Goal: Contribute content: Contribute content

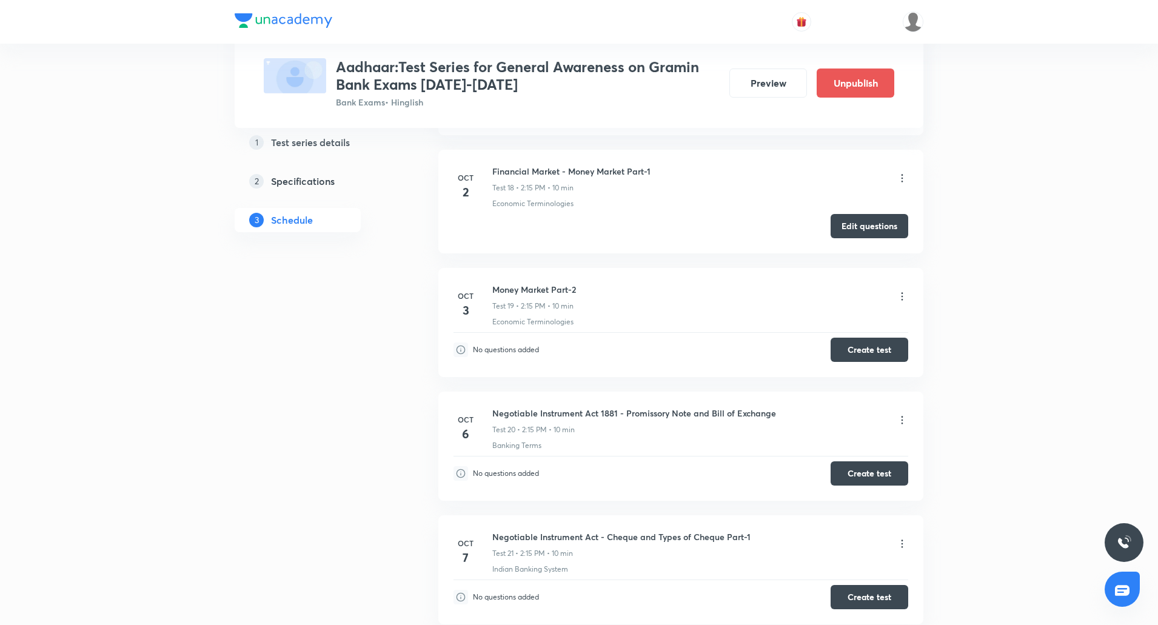
scroll to position [2591, 0]
click at [863, 352] on button "Create test" at bounding box center [870, 349] width 78 height 24
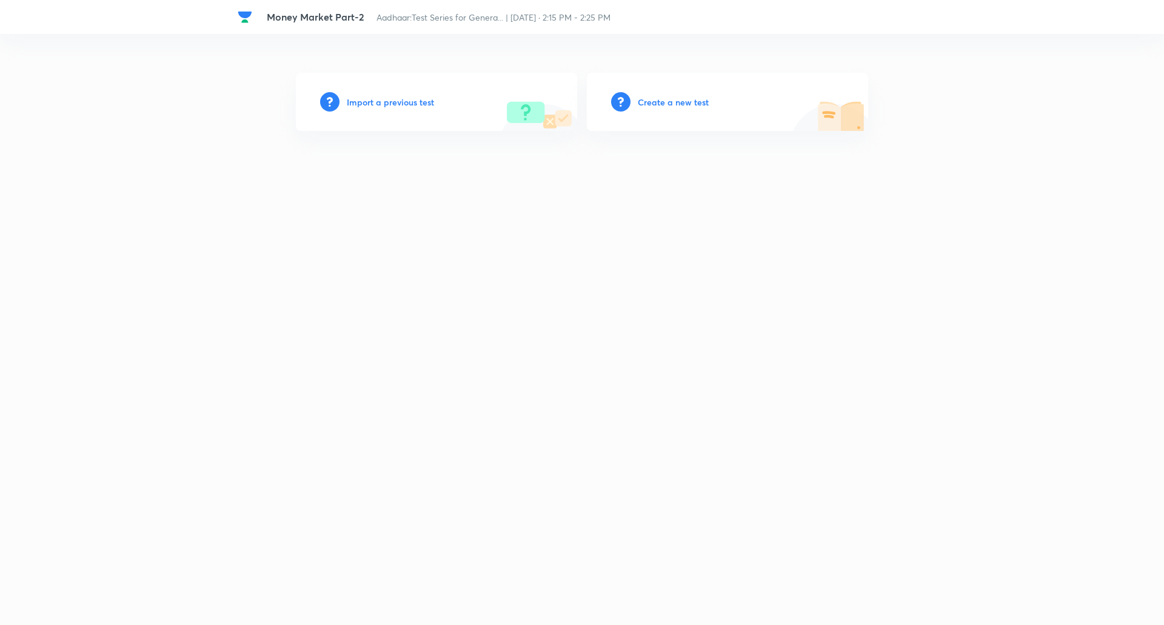
click at [688, 105] on h6 "Create a new test" at bounding box center [673, 102] width 71 height 13
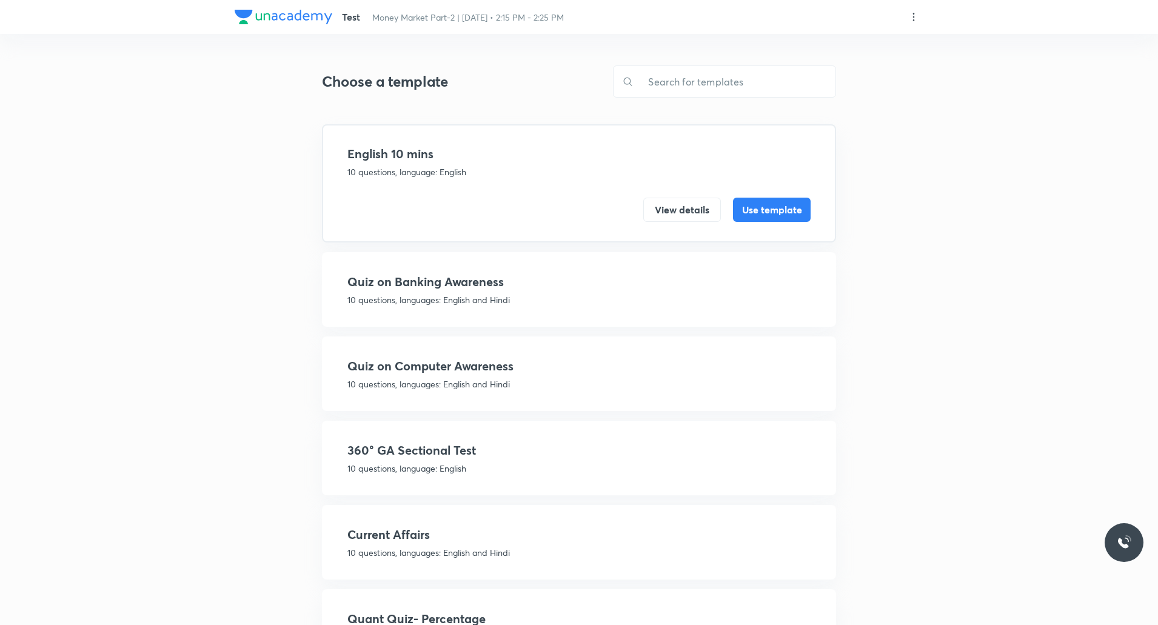
click at [448, 457] on h4 "360° GA Sectional Test" at bounding box center [579, 451] width 463 height 18
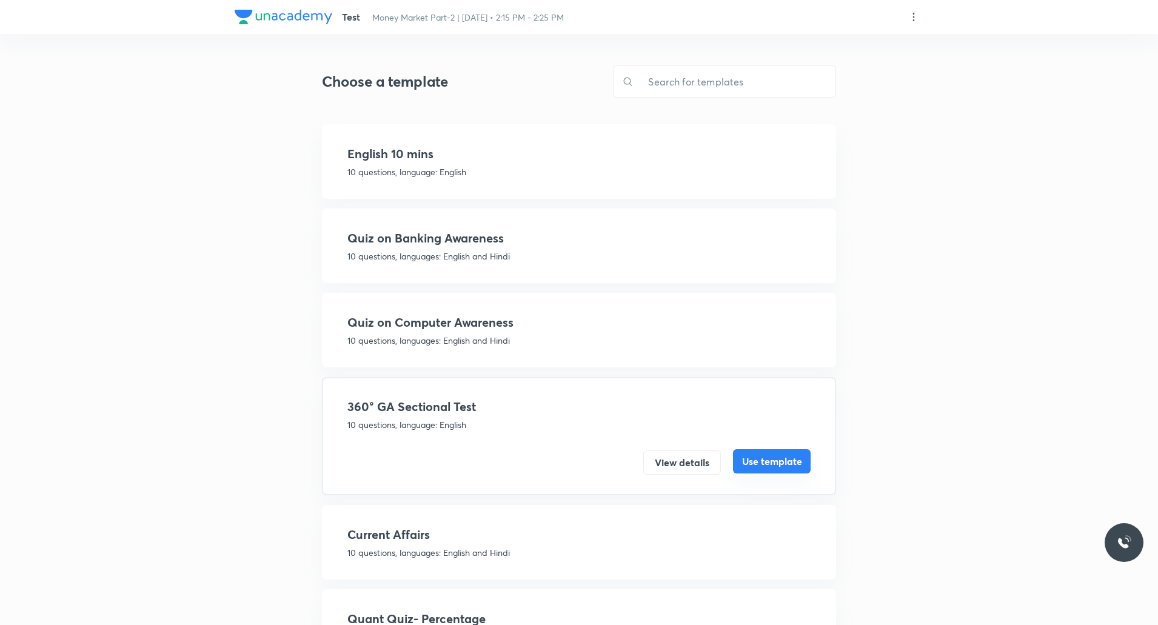
click at [749, 463] on button "Use template" at bounding box center [772, 461] width 78 height 24
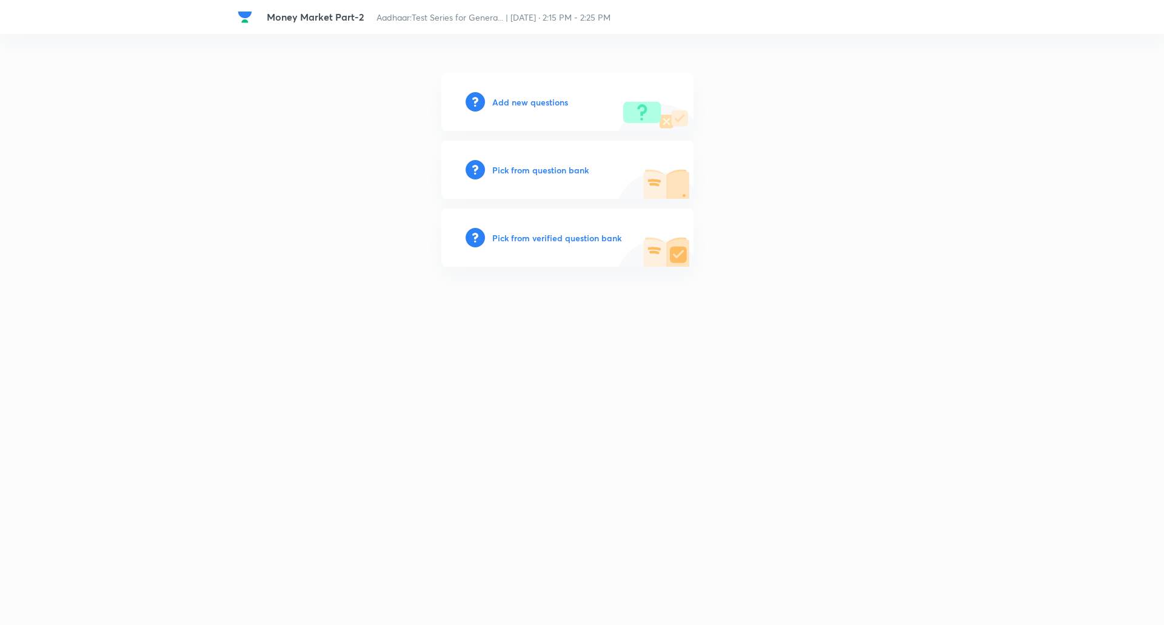
click at [540, 110] on div "Add new questions" at bounding box center [568, 102] width 252 height 58
click at [549, 101] on h6 "Add new questions" at bounding box center [530, 102] width 76 height 13
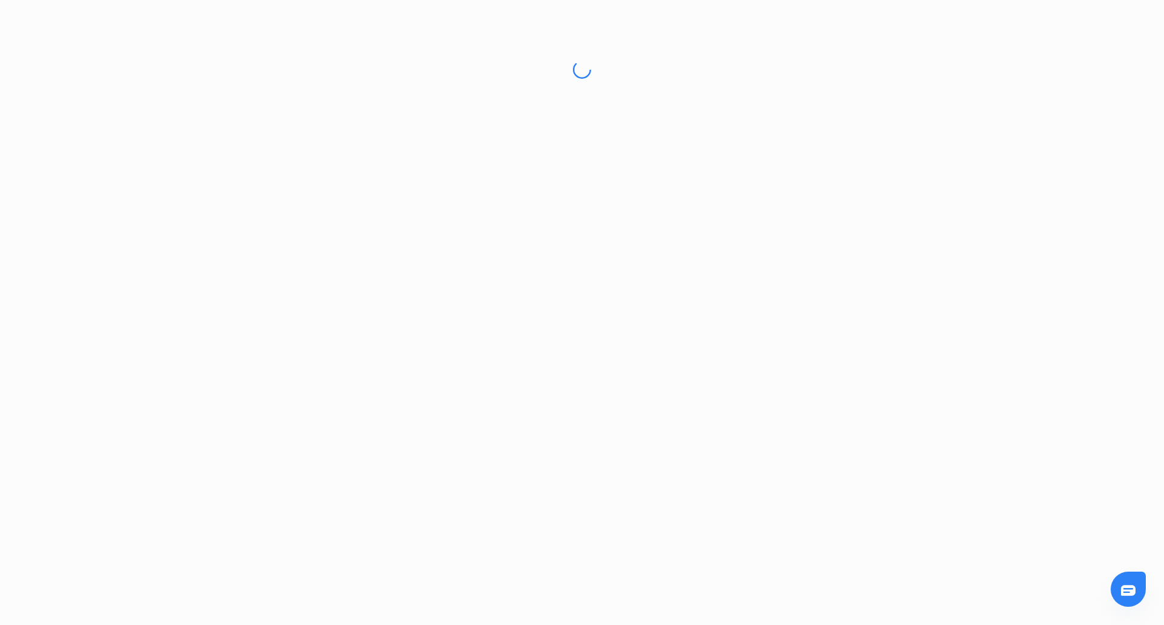
click at [549, 101] on html "No internet connection Money Market Part-2 | Unacademy Unacademy Support How ca…" at bounding box center [582, 69] width 1164 height 139
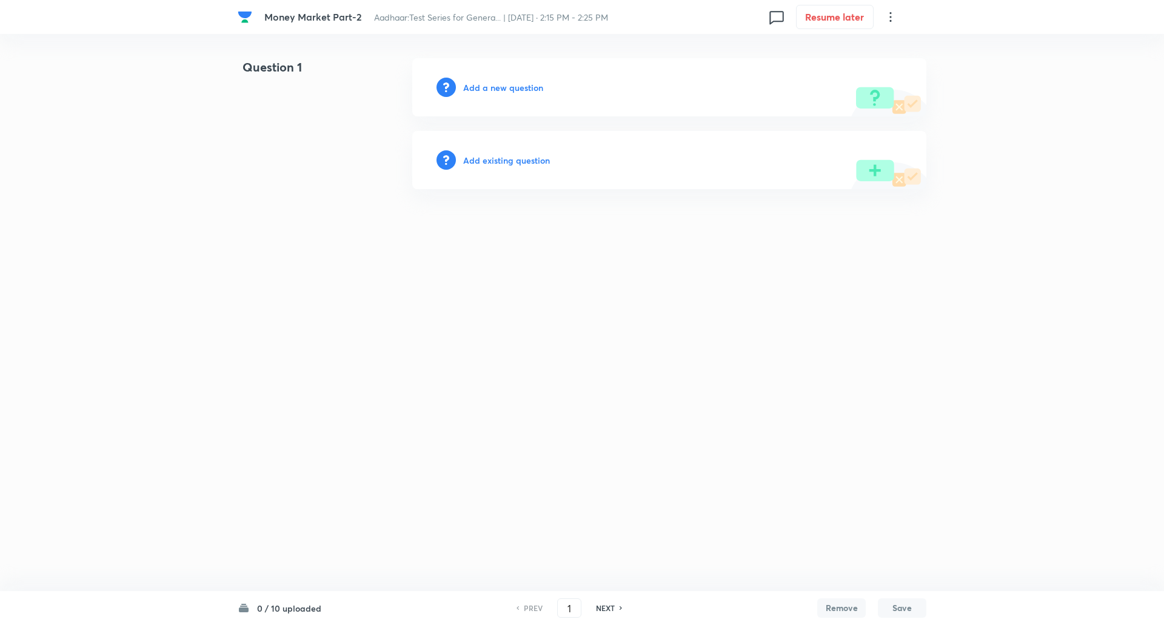
click at [637, 133] on div "Add existing question" at bounding box center [669, 160] width 514 height 58
click at [498, 86] on h6 "Add a new question" at bounding box center [503, 87] width 80 height 13
click at [498, 86] on h6 "Choose a question type" at bounding box center [509, 87] width 93 height 13
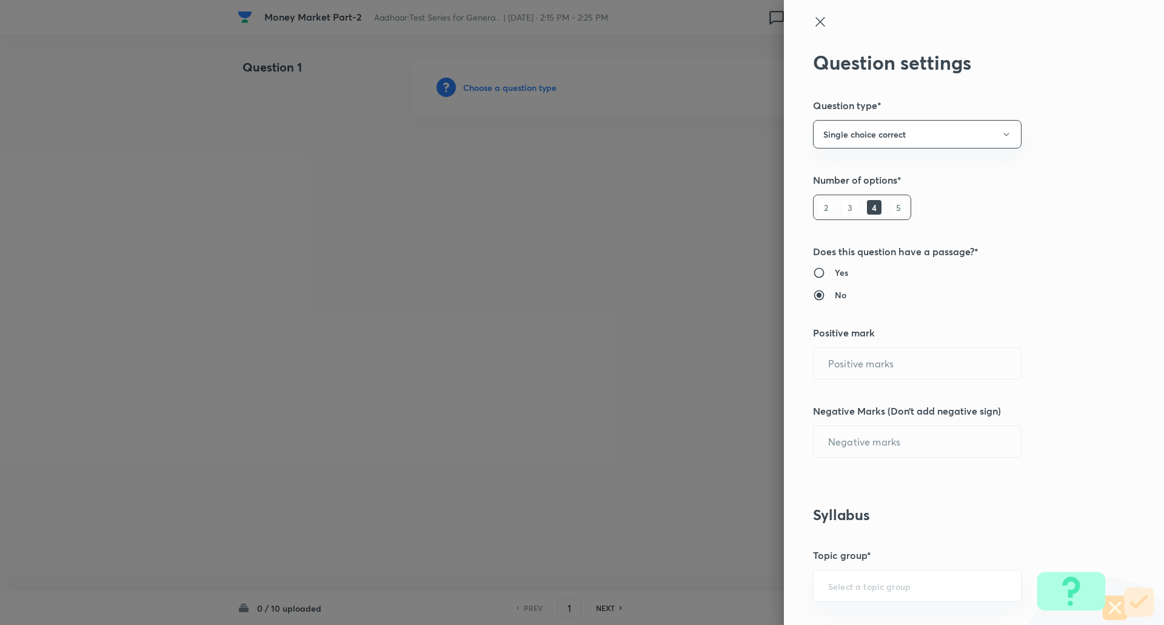
type input "1"
click at [892, 215] on div "2 3 4 5" at bounding box center [862, 207] width 98 height 25
click at [892, 211] on h6 "5" at bounding box center [899, 207] width 15 height 15
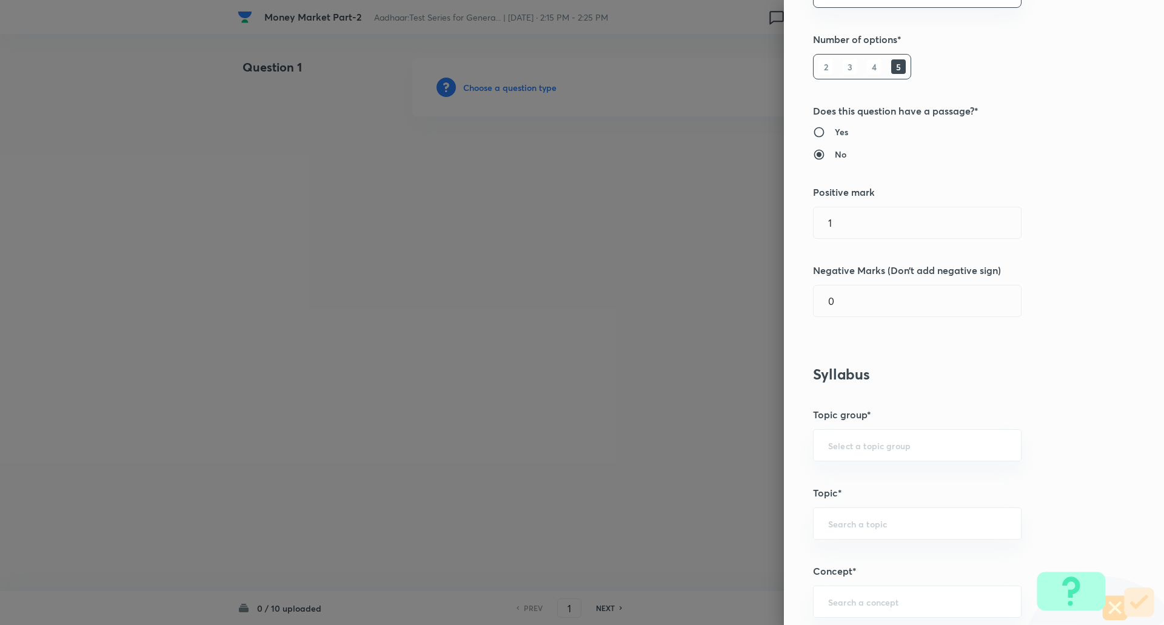
scroll to position [160, 0]
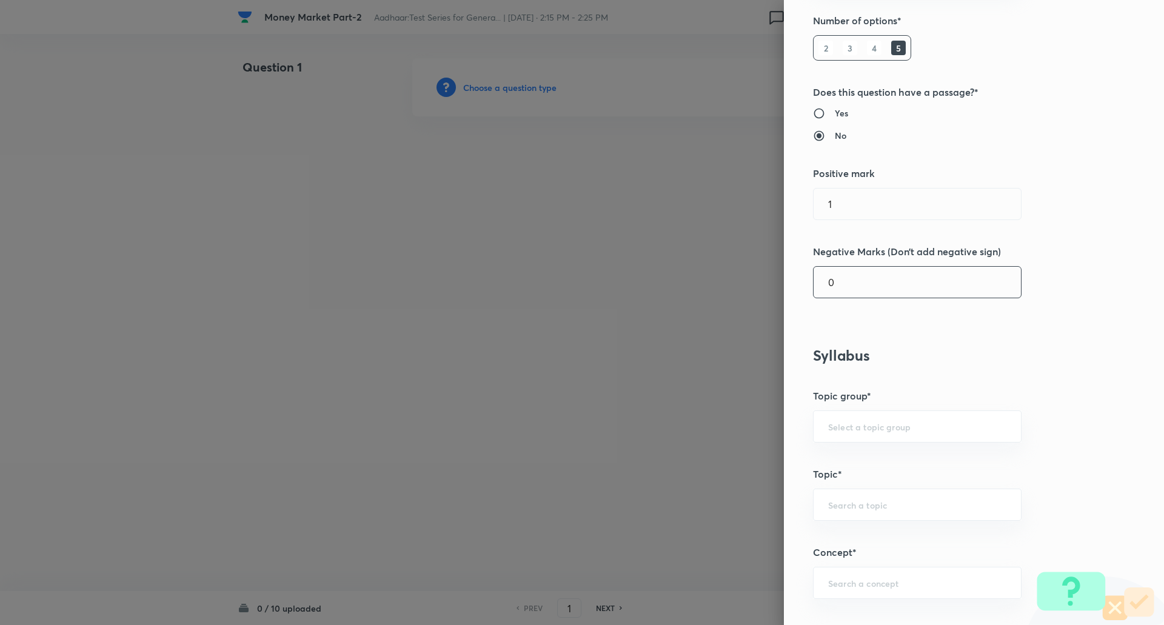
click at [881, 283] on input "0" at bounding box center [917, 282] width 207 height 31
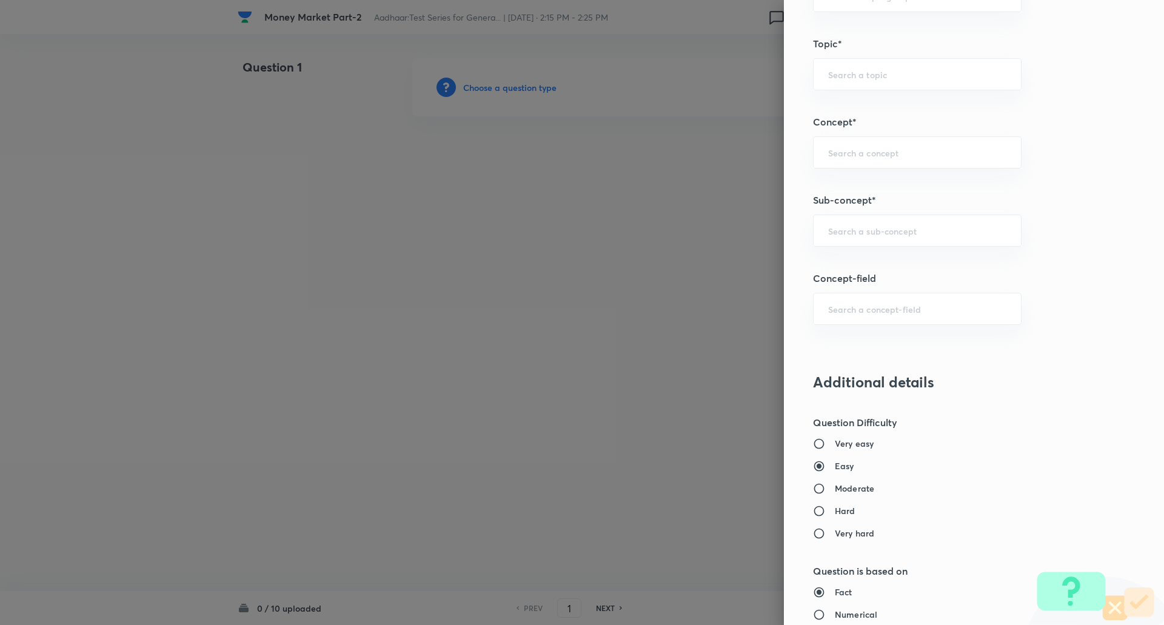
scroll to position [602, 0]
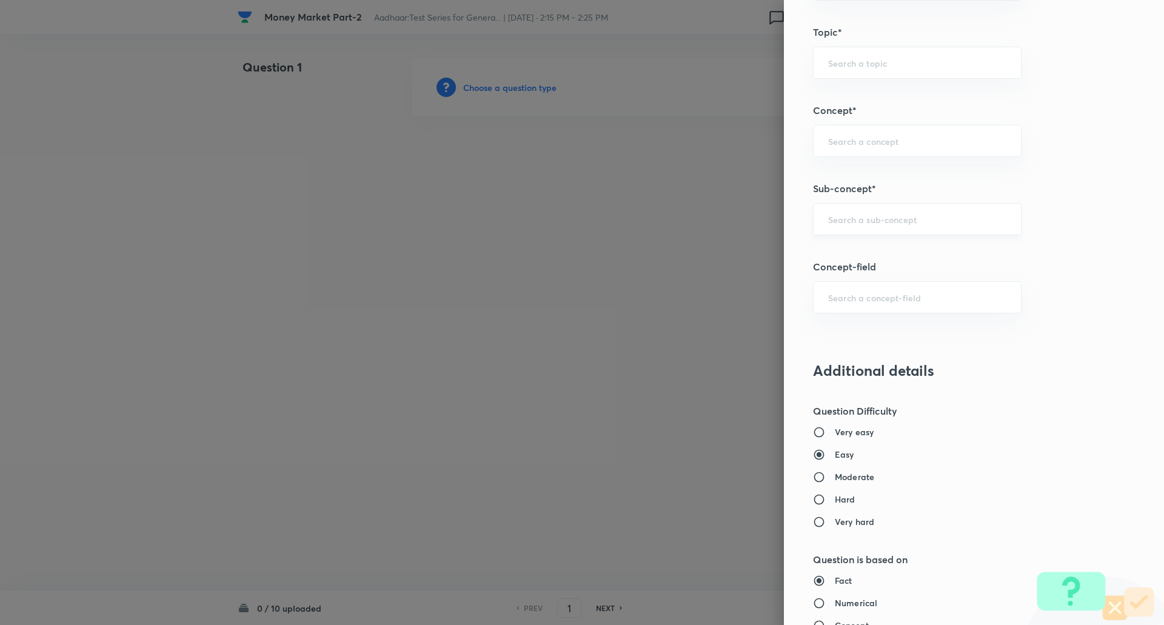
type input "0.25"
click at [862, 221] on input "text" at bounding box center [917, 219] width 178 height 12
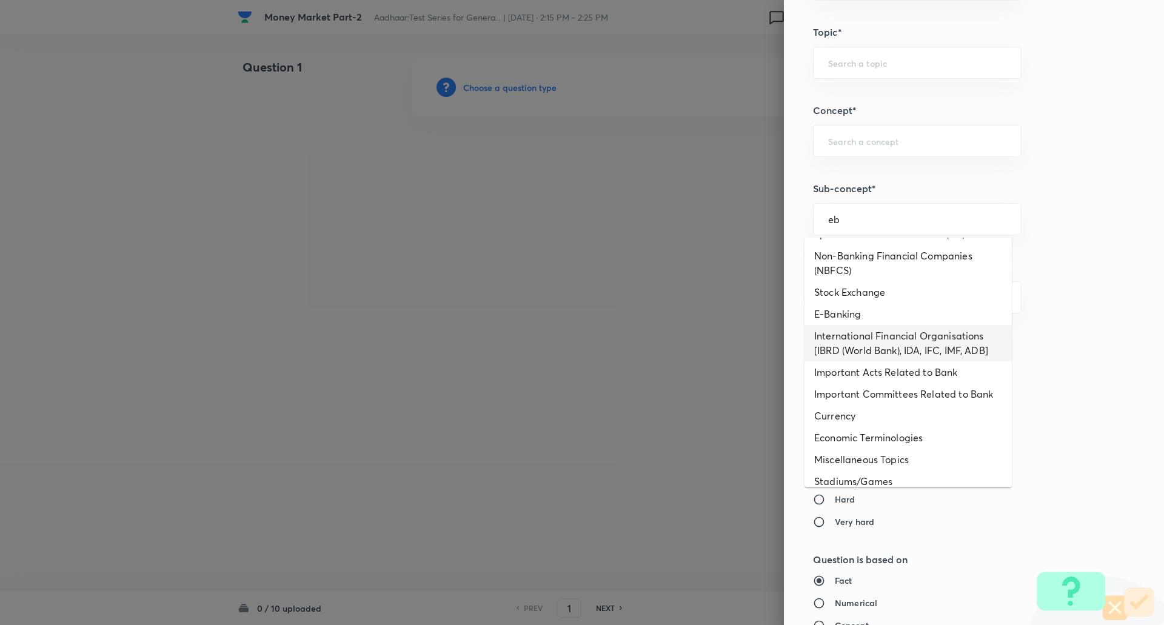
scroll to position [391, 0]
click at [907, 320] on li "E-Banking" at bounding box center [908, 314] width 207 height 22
type input "E-Banking"
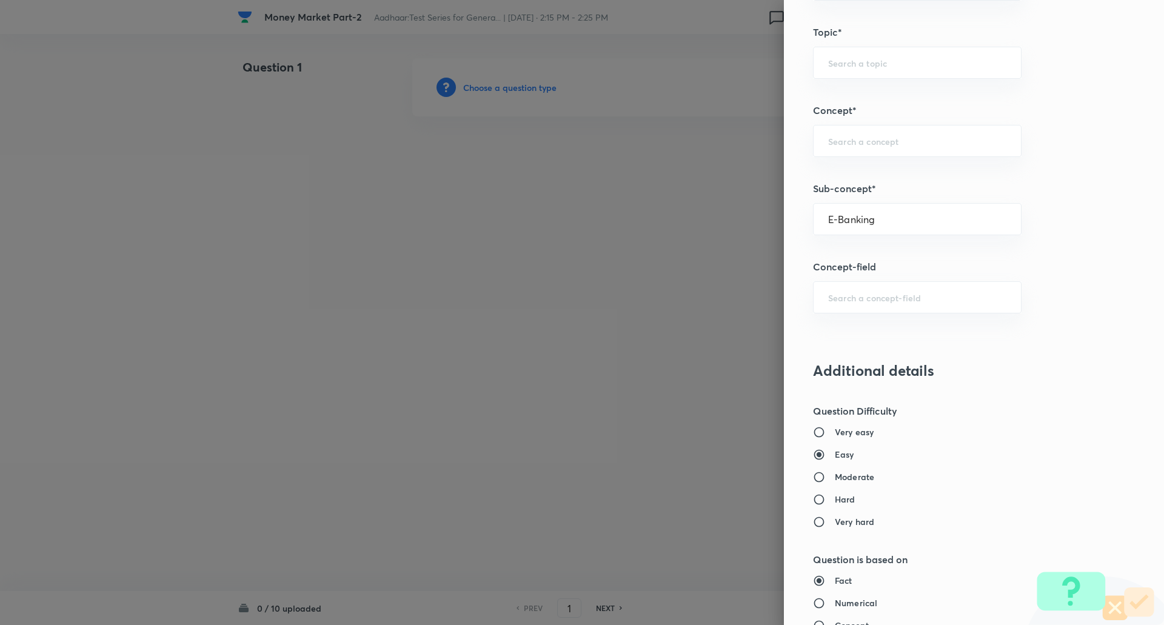
type input "Awareness"
type input "Banking Awareness"
type input "Financial Awareness"
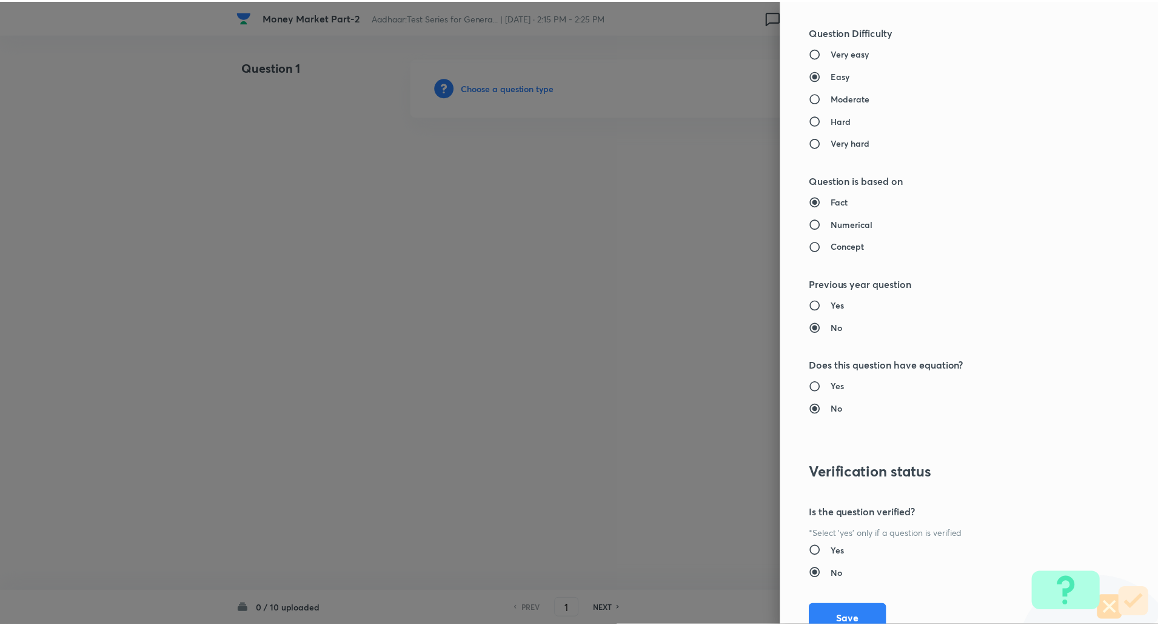
scroll to position [1028, 0]
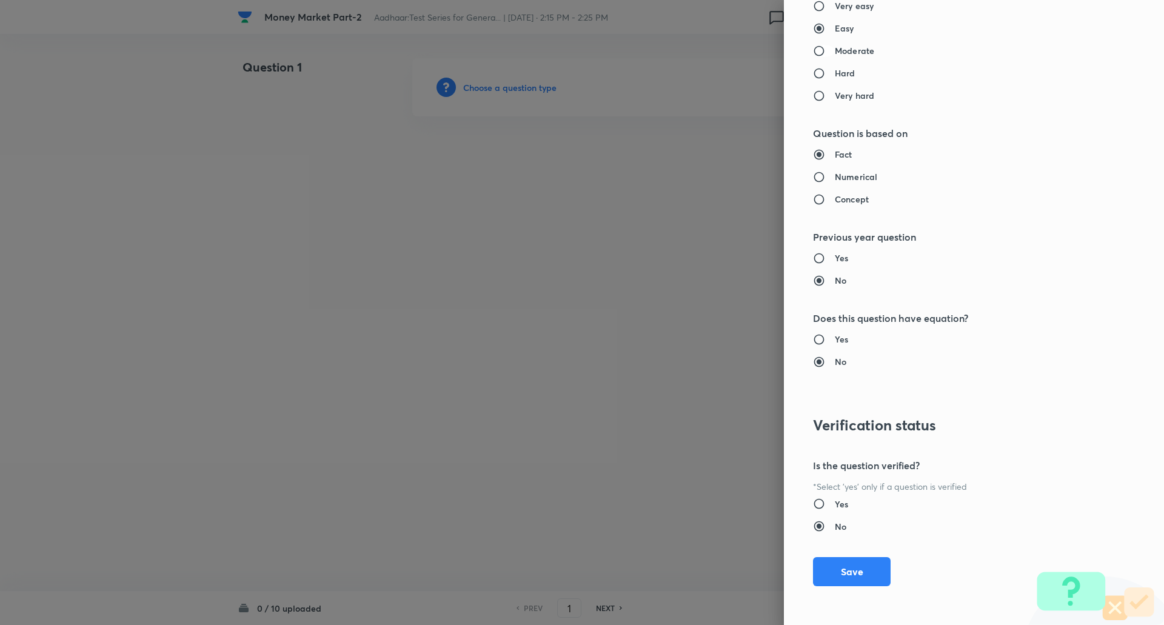
click at [813, 47] on input "Moderate" at bounding box center [824, 51] width 22 height 12
radio input "true"
radio input "false"
drag, startPoint x: 808, startPoint y: 47, endPoint x: 826, endPoint y: 175, distance: 129.9
click at [826, 175] on div "Question settings Question type* Single choice correct Number of options* 2 3 4…" at bounding box center [974, 312] width 380 height 625
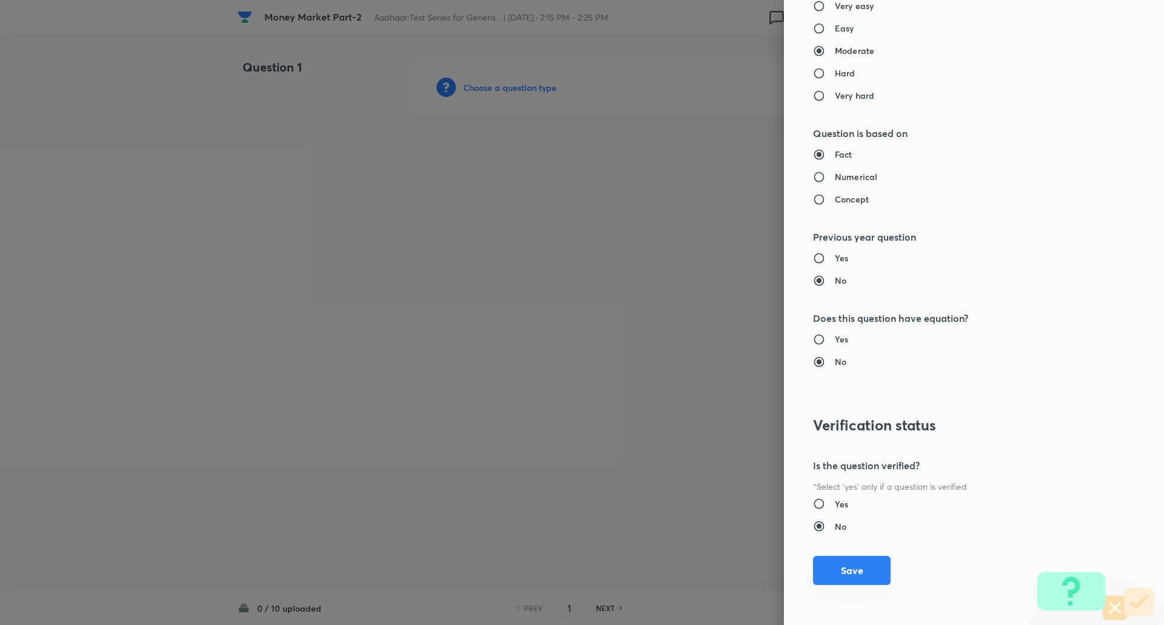
click at [858, 571] on button "Save" at bounding box center [852, 570] width 78 height 29
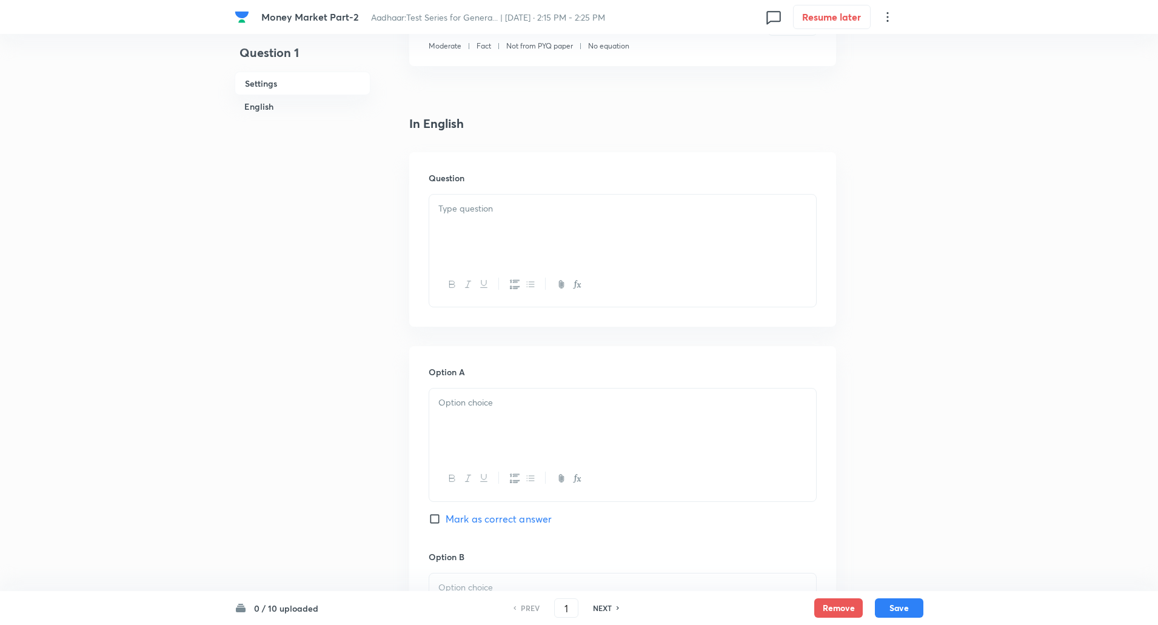
scroll to position [243, 0]
click at [686, 248] on div at bounding box center [622, 228] width 387 height 68
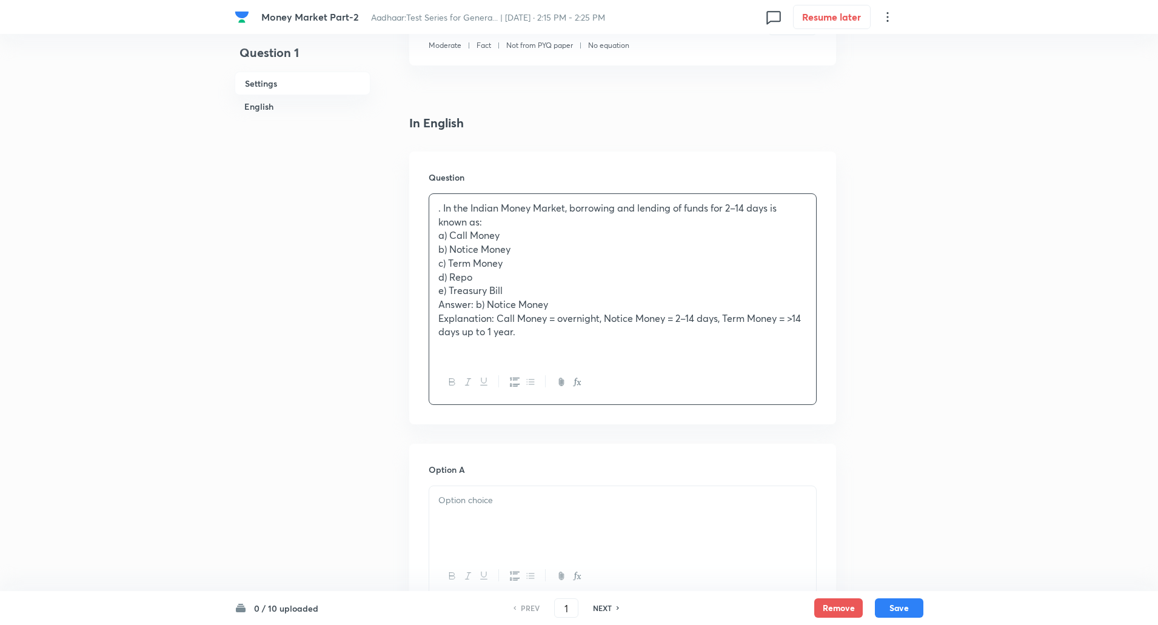
click at [509, 220] on p ". In the Indian Money Market, borrowing and lending of funds for 2–14 days is k…" at bounding box center [622, 214] width 369 height 27
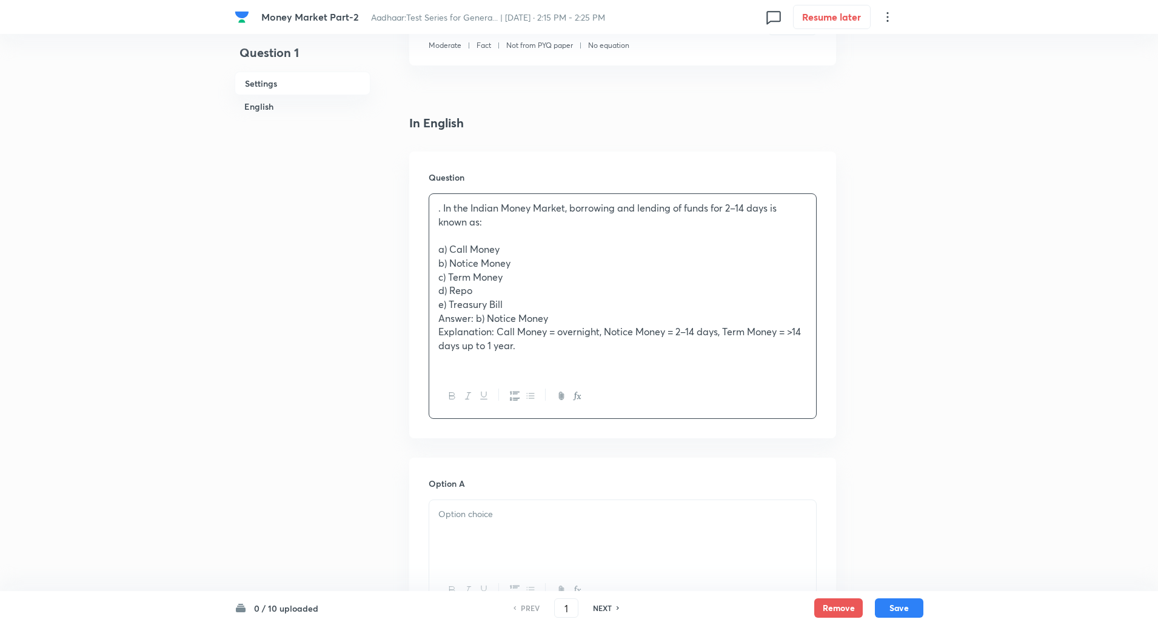
click at [442, 211] on p ". In the Indian Money Market, borrowing and lending of funds for 2–14 days is k…" at bounding box center [622, 214] width 369 height 27
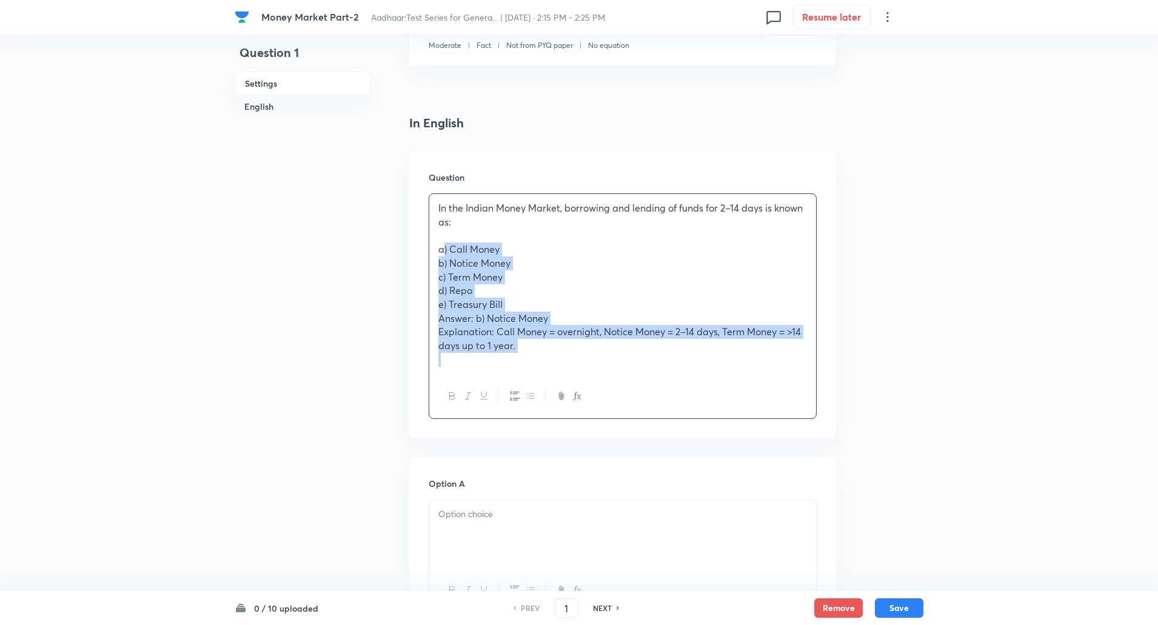
drag, startPoint x: 438, startPoint y: 246, endPoint x: 620, endPoint y: 392, distance: 233.0
click at [620, 392] on div "In the Indian Money Market, borrowing and lending of funds for 2–14 days is kno…" at bounding box center [623, 306] width 388 height 226
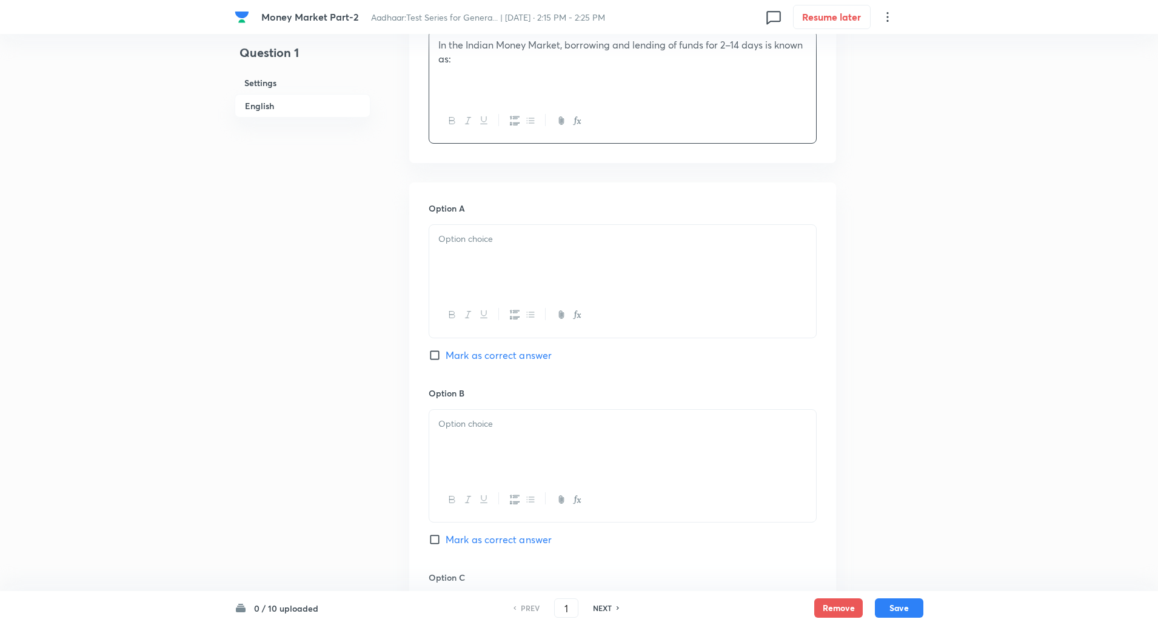
scroll to position [406, 0]
click at [593, 250] on div at bounding box center [622, 258] width 387 height 68
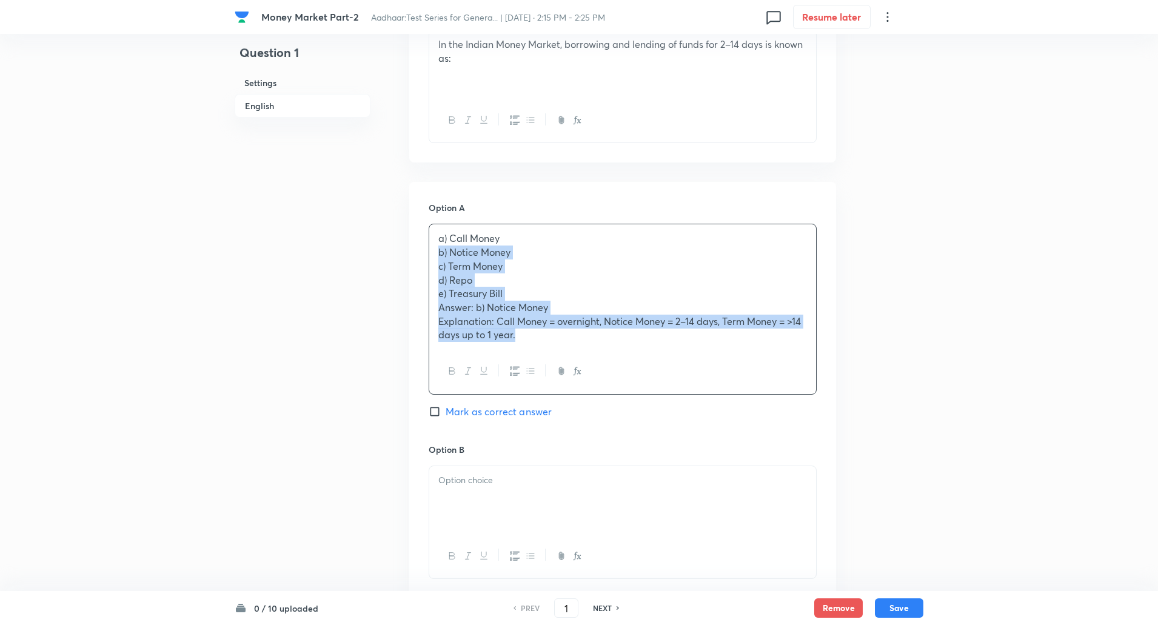
drag, startPoint x: 602, startPoint y: 341, endPoint x: 626, endPoint y: 357, distance: 28.1
click at [626, 357] on div "a) Call Money b) Notice Money c) Term Money d) Repo e) Treasury Bill Answer: b)…" at bounding box center [623, 309] width 388 height 170
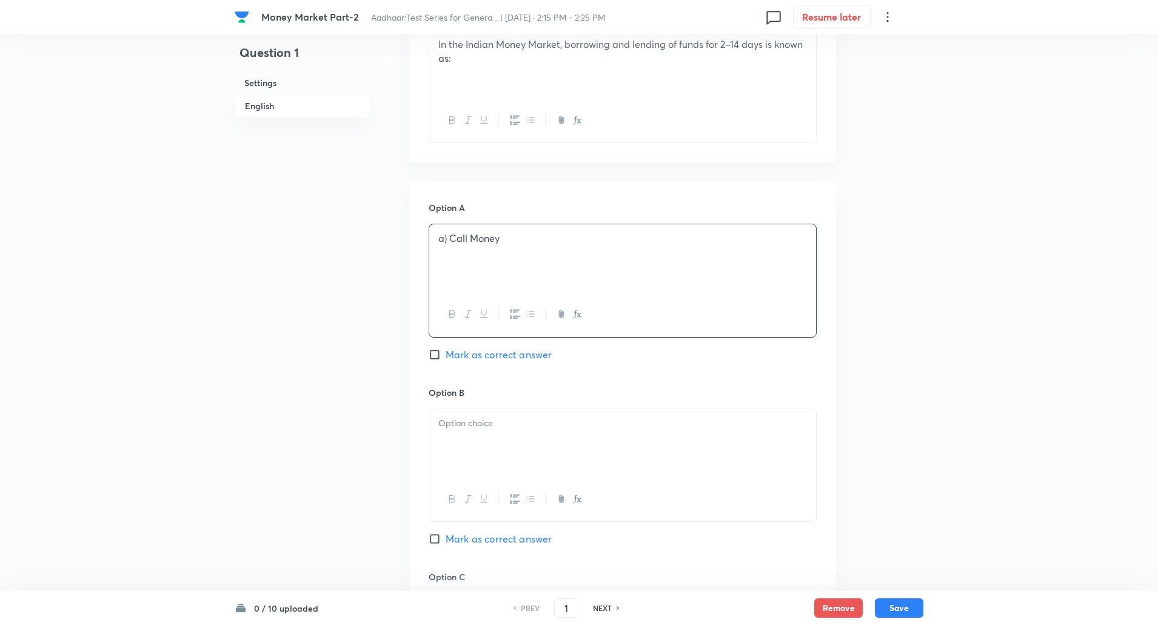
click at [445, 244] on p "a) Call Money" at bounding box center [622, 239] width 369 height 14
click at [452, 247] on p at bounding box center [622, 253] width 369 height 14
click at [451, 237] on p "a) Call Money" at bounding box center [622, 239] width 369 height 14
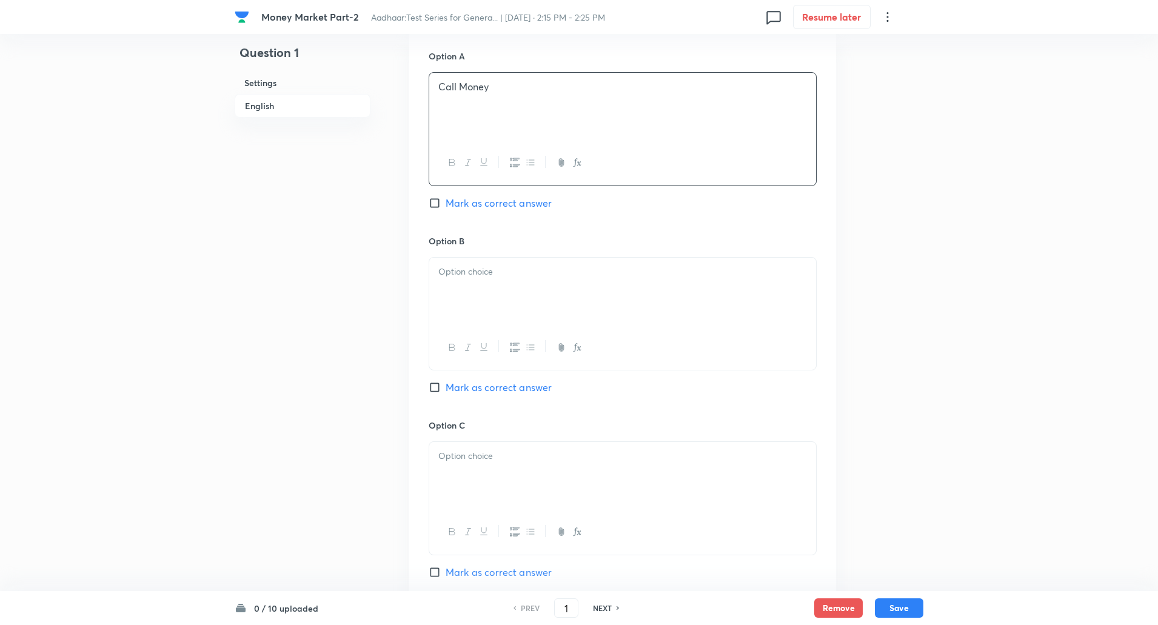
scroll to position [575, 0]
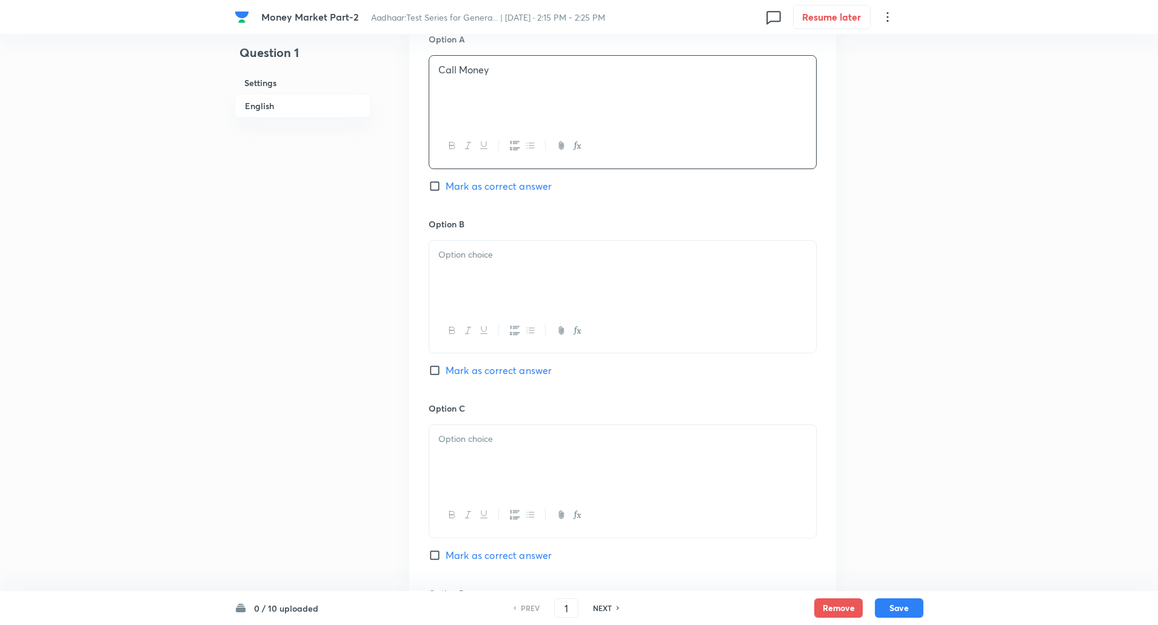
click at [452, 254] on p at bounding box center [622, 255] width 369 height 14
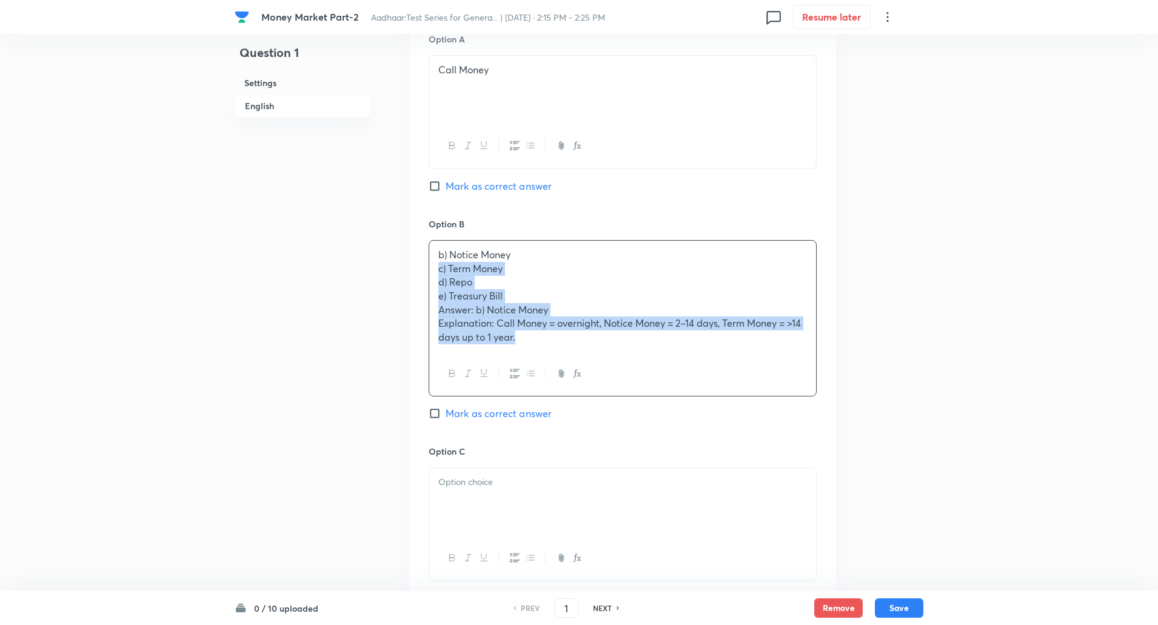
drag, startPoint x: 432, startPoint y: 269, endPoint x: 632, endPoint y: 386, distance: 231.0
click at [632, 386] on div "b) Notice Money c) Term Money d) Repo e) Treasury Bill Answer: b) Notice Money …" at bounding box center [623, 318] width 388 height 156
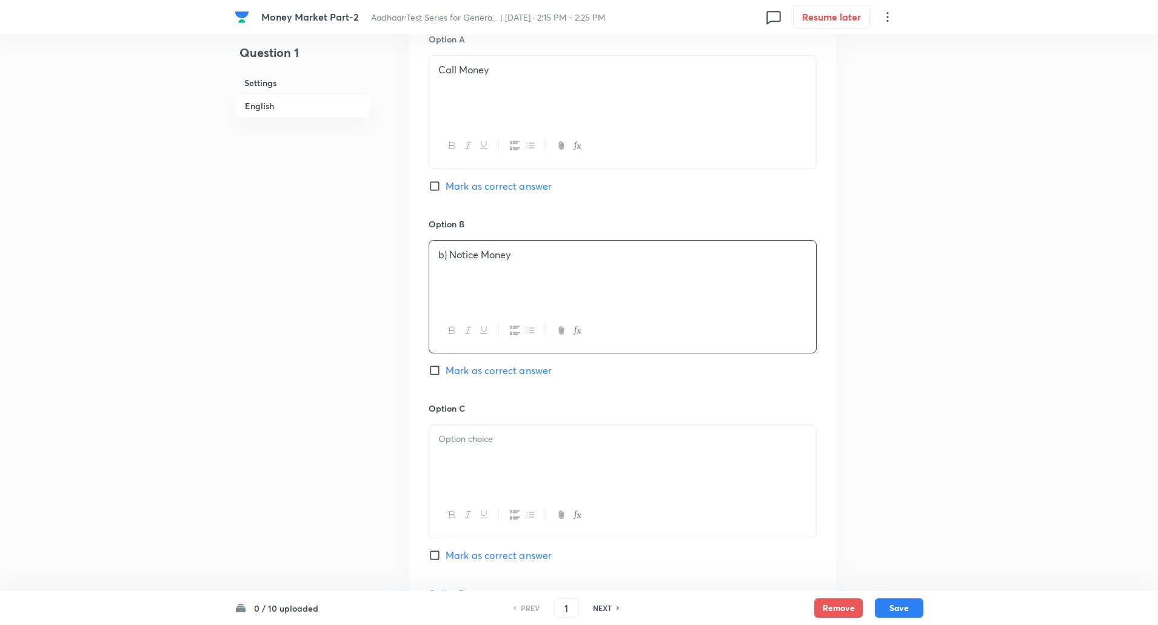
click at [450, 261] on p "b) Notice Money" at bounding box center [622, 255] width 369 height 14
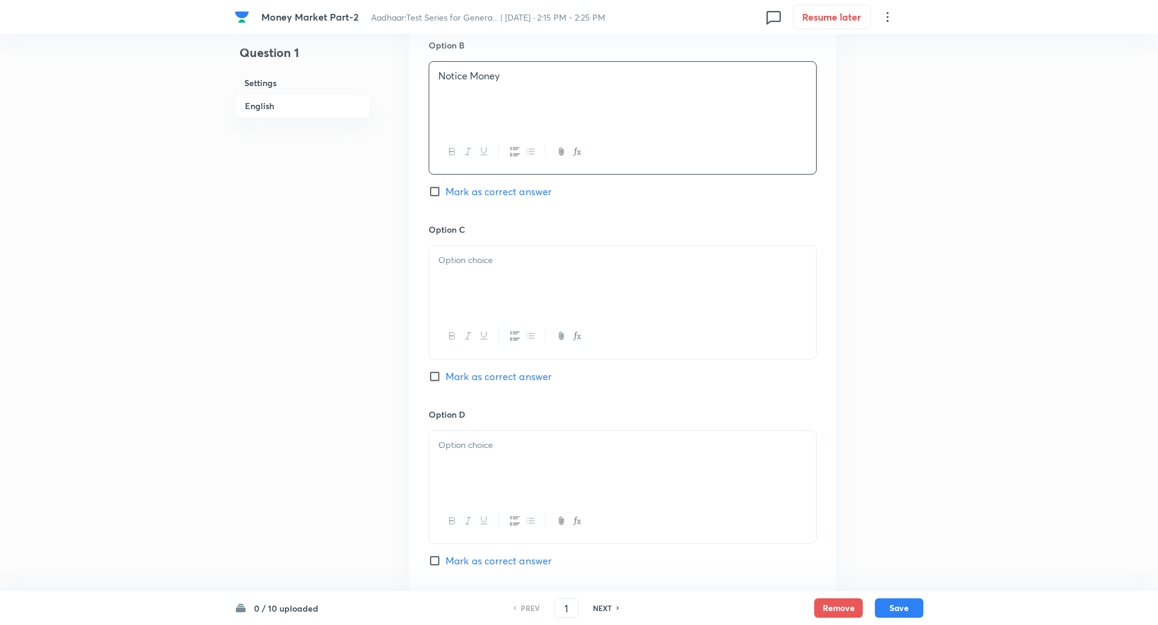
scroll to position [759, 0]
click at [450, 261] on p at bounding box center [622, 256] width 369 height 14
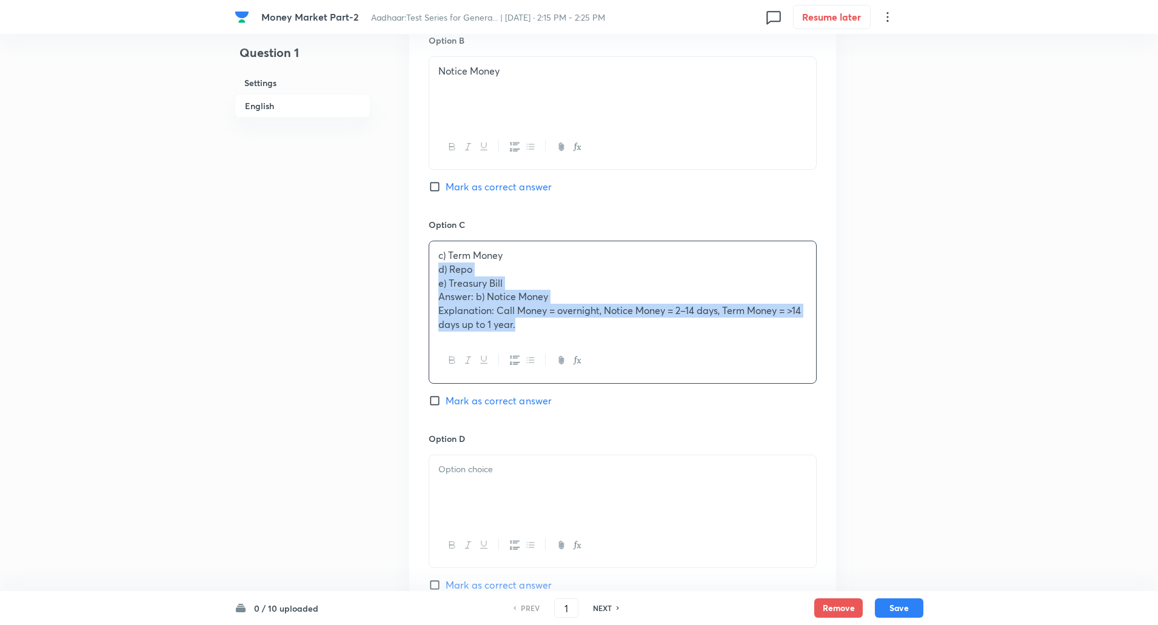
drag, startPoint x: 437, startPoint y: 272, endPoint x: 575, endPoint y: 338, distance: 153.3
click at [575, 338] on div "c) Term Money d) Repo e) Treasury Bill Answer: b) Notice Money Explanation: Cal…" at bounding box center [622, 289] width 387 height 97
